Goal: Transaction & Acquisition: Purchase product/service

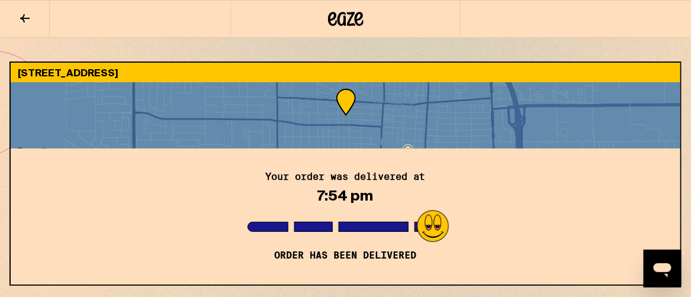
click at [24, 18] on icon at bounding box center [25, 18] width 14 height 14
